Goal: Task Accomplishment & Management: Manage account settings

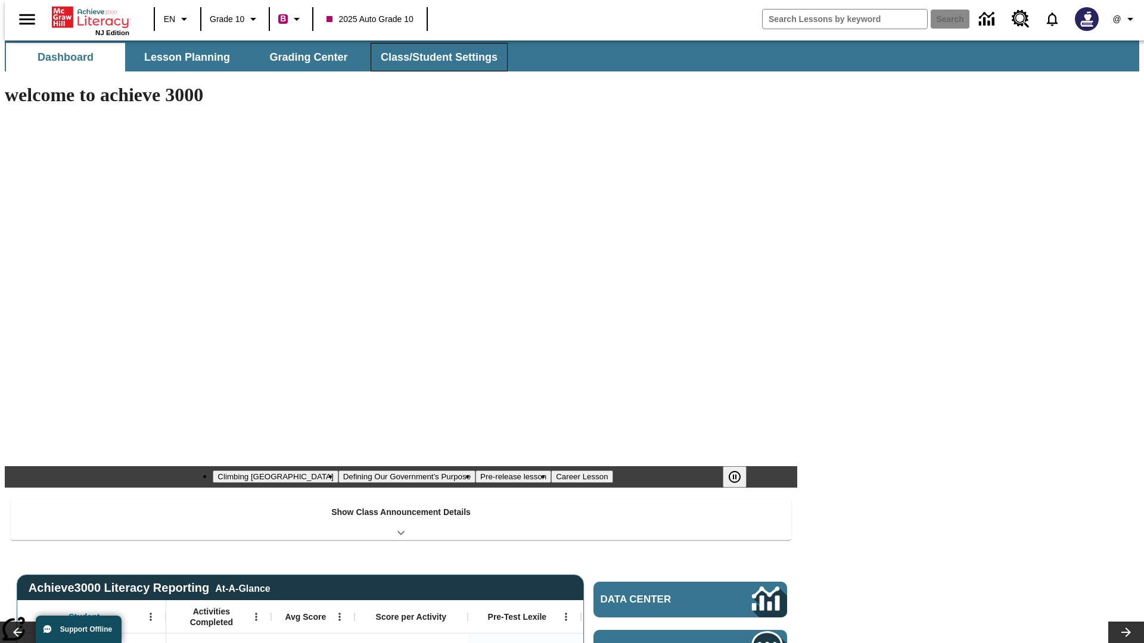
click at [433, 57] on button "Class/Student Settings" at bounding box center [439, 57] width 137 height 29
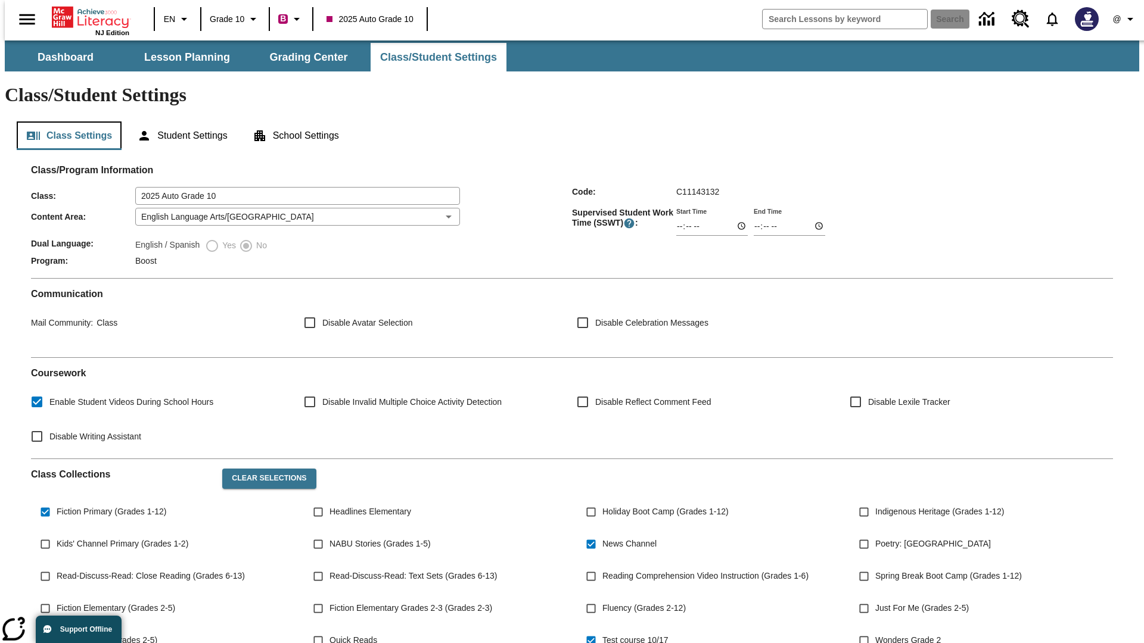
click at [64, 122] on button "Class Settings" at bounding box center [69, 136] width 105 height 29
type input "17:35"
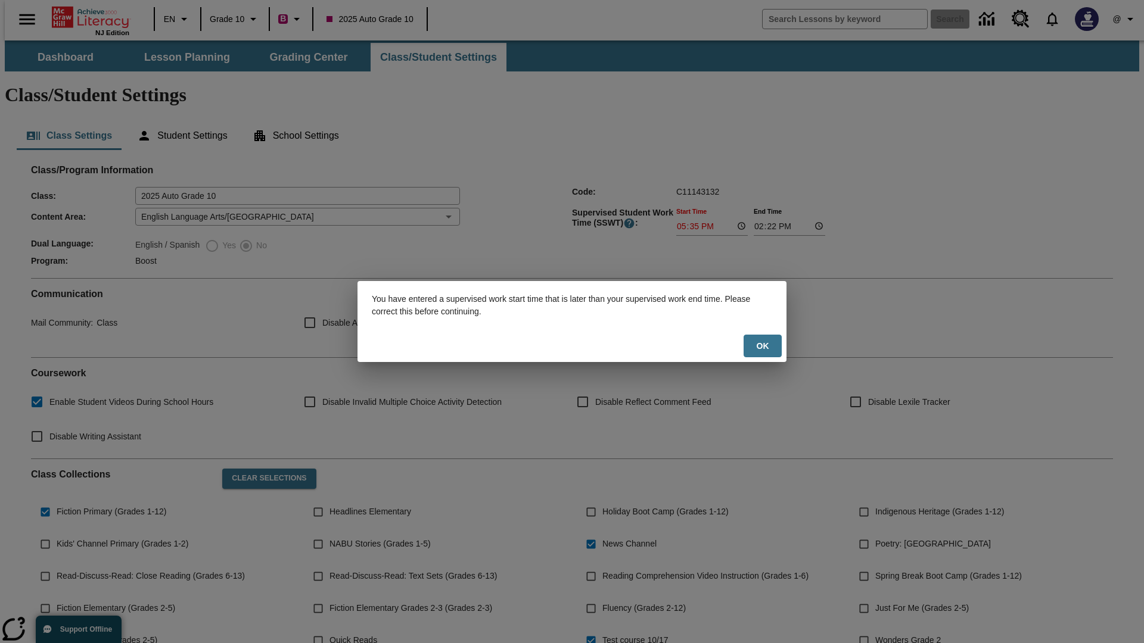
scroll to position [175, 0]
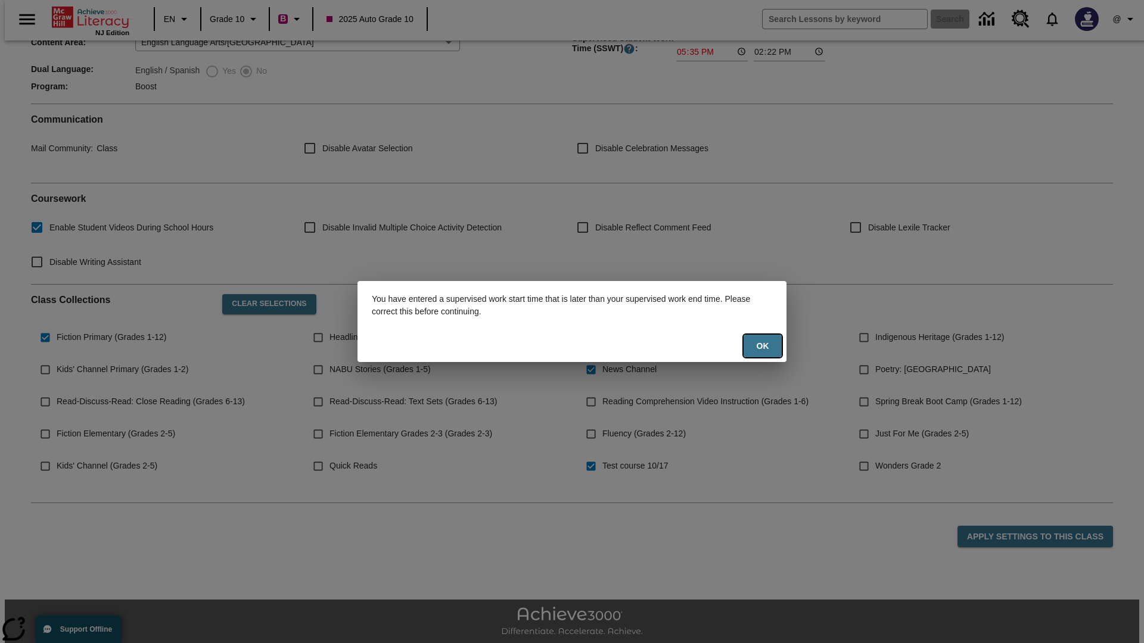
click at [763, 346] on button "Ok" at bounding box center [762, 346] width 38 height 23
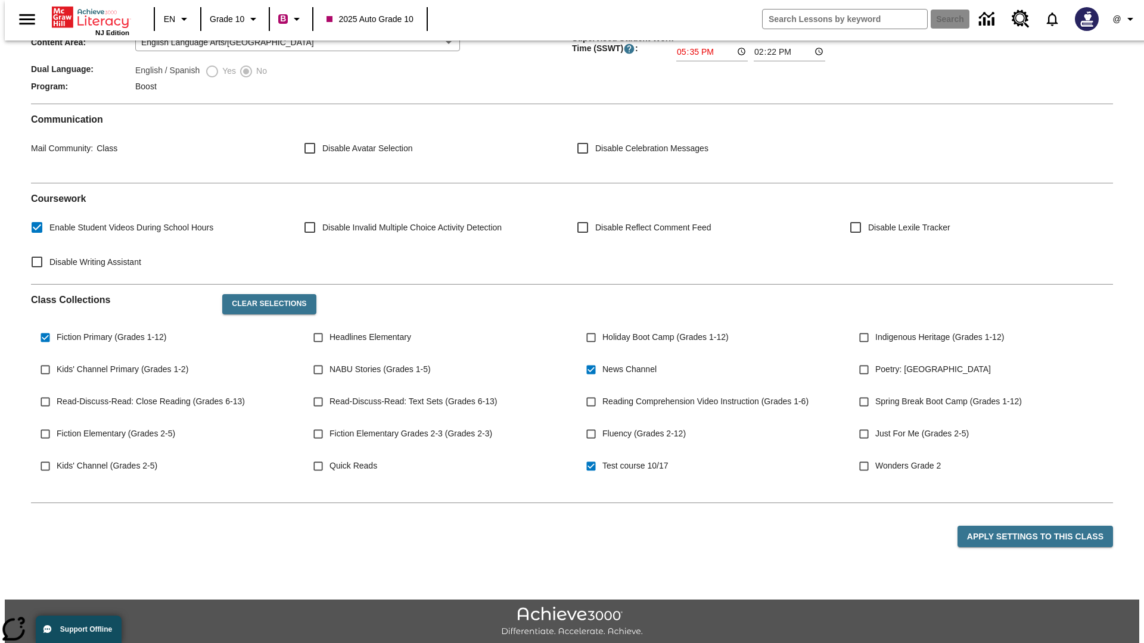
type input "17:35"
click at [1042, 526] on button "Apply Settings to this Class" at bounding box center [1034, 537] width 155 height 22
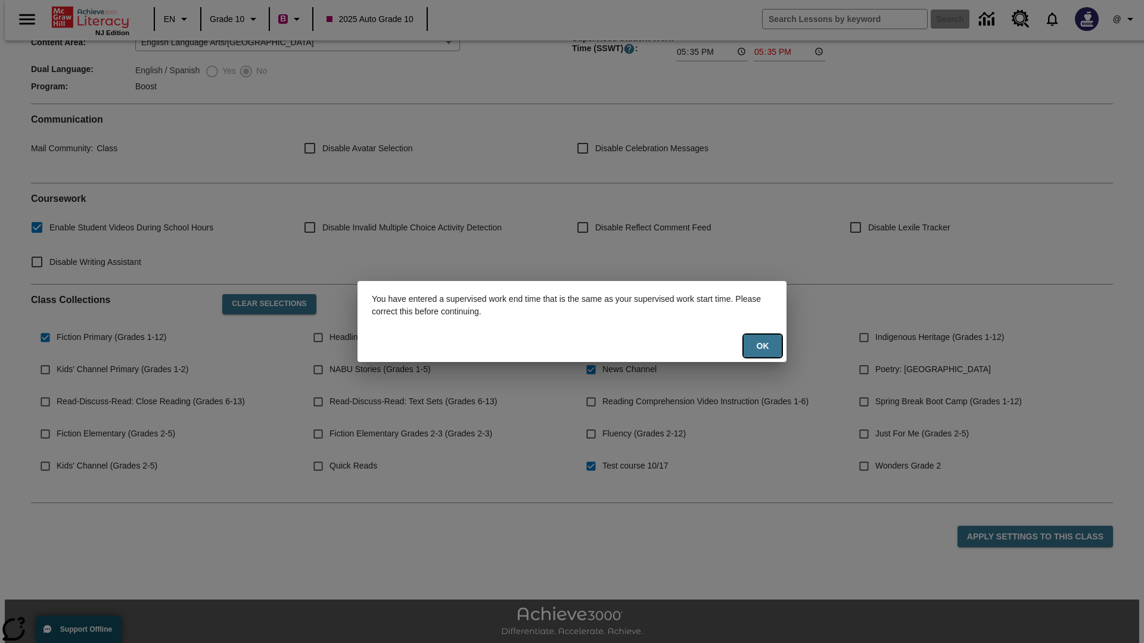
click at [763, 346] on button "Ok" at bounding box center [762, 346] width 38 height 23
type input "23:35"
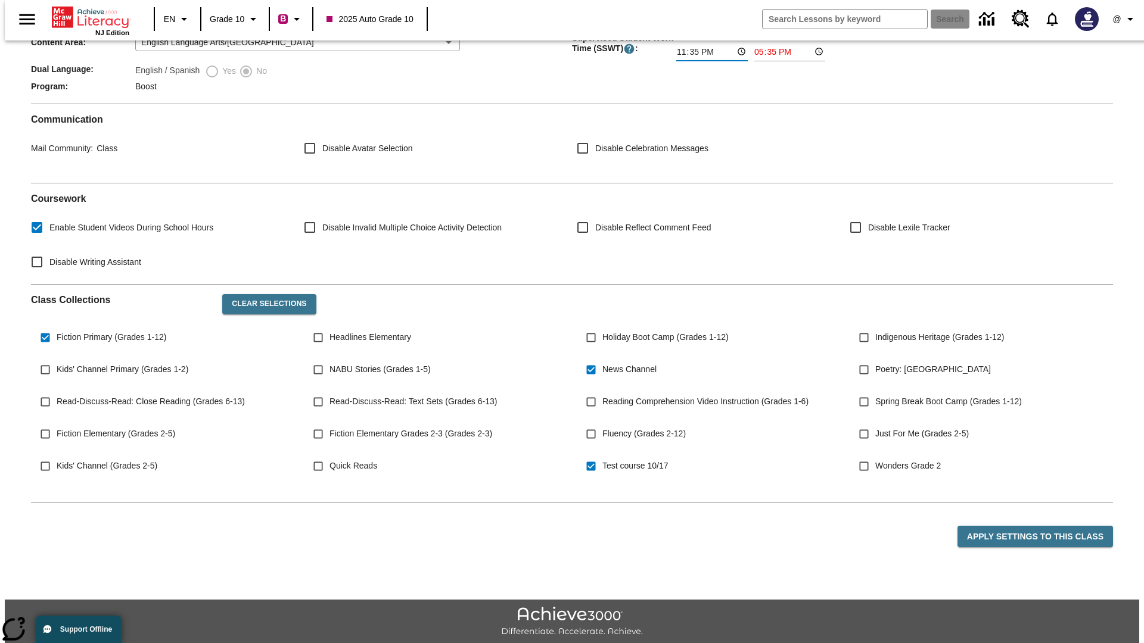
type input "23:36"
click at [1042, 526] on button "Apply Settings to this Class" at bounding box center [1034, 537] width 155 height 22
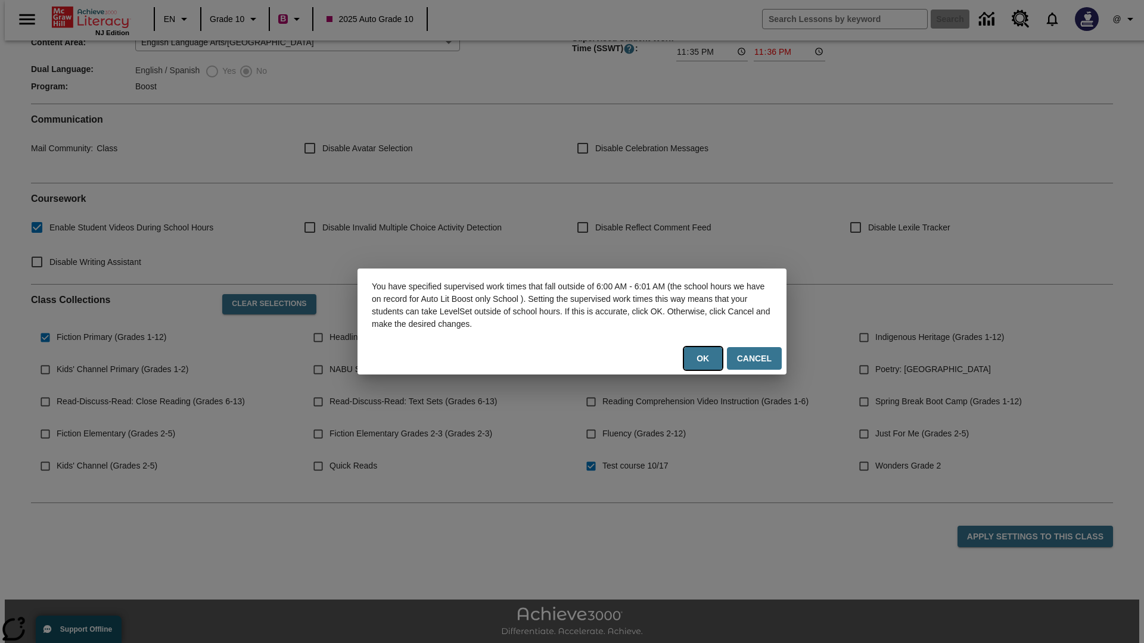
click at [705, 359] on button "Ok" at bounding box center [703, 358] width 38 height 23
